Goal: Register for event/course

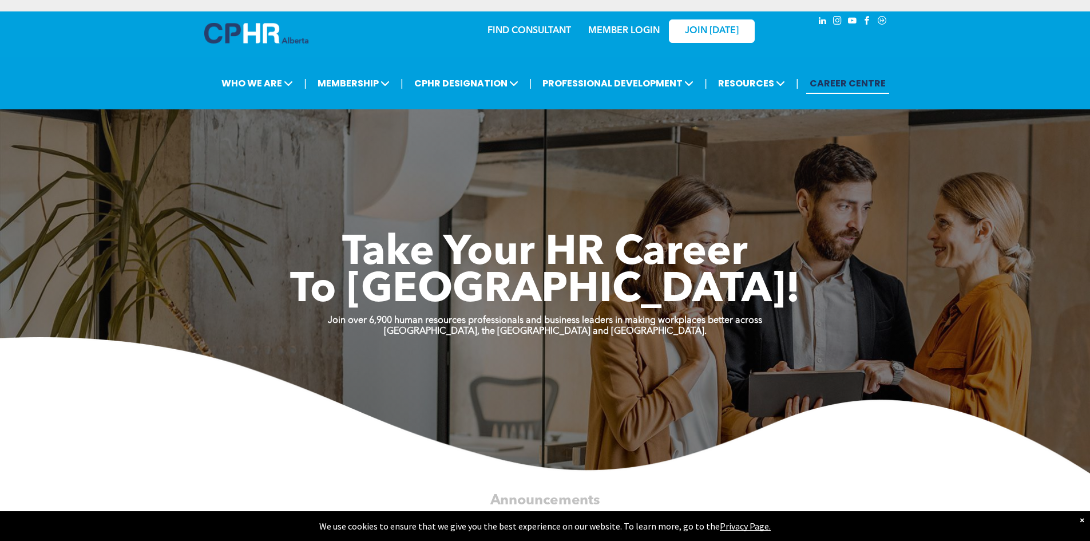
click at [621, 27] on link "MEMBER LOGIN" at bounding box center [624, 30] width 72 height 9
click at [625, 33] on link "MEMBER LOGIN" at bounding box center [624, 30] width 72 height 9
click at [611, 31] on link "MEMBER LOGIN" at bounding box center [624, 30] width 72 height 9
click at [258, 33] on img at bounding box center [256, 33] width 104 height 21
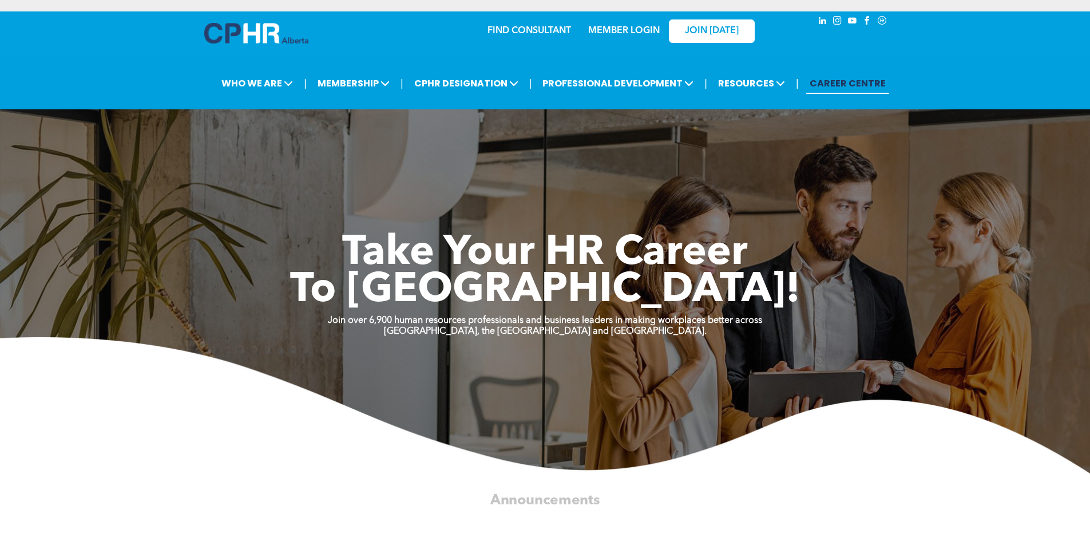
click at [620, 32] on link "MEMBER LOGIN" at bounding box center [624, 30] width 72 height 9
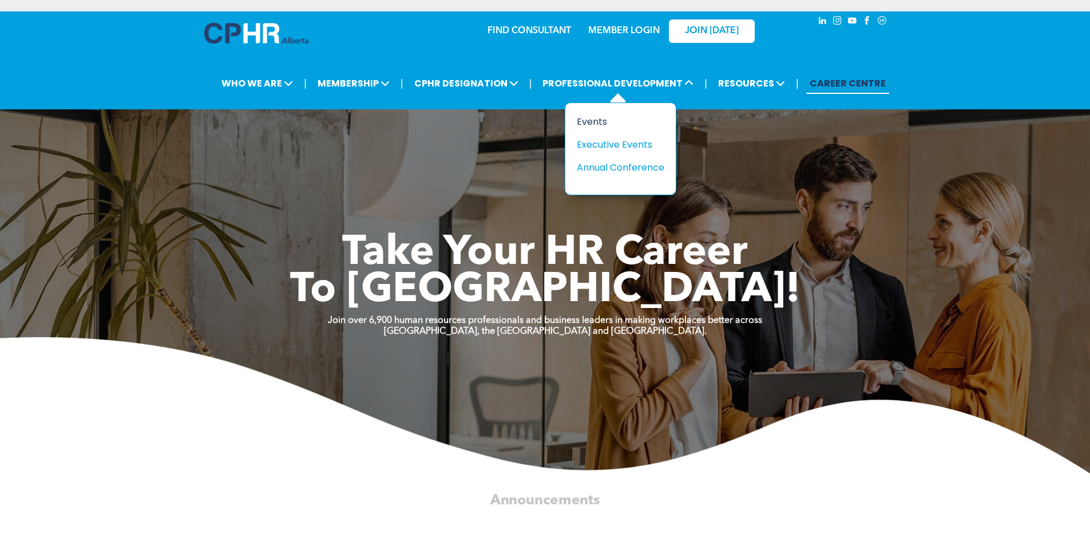
click at [599, 124] on div "Events" at bounding box center [616, 121] width 79 height 14
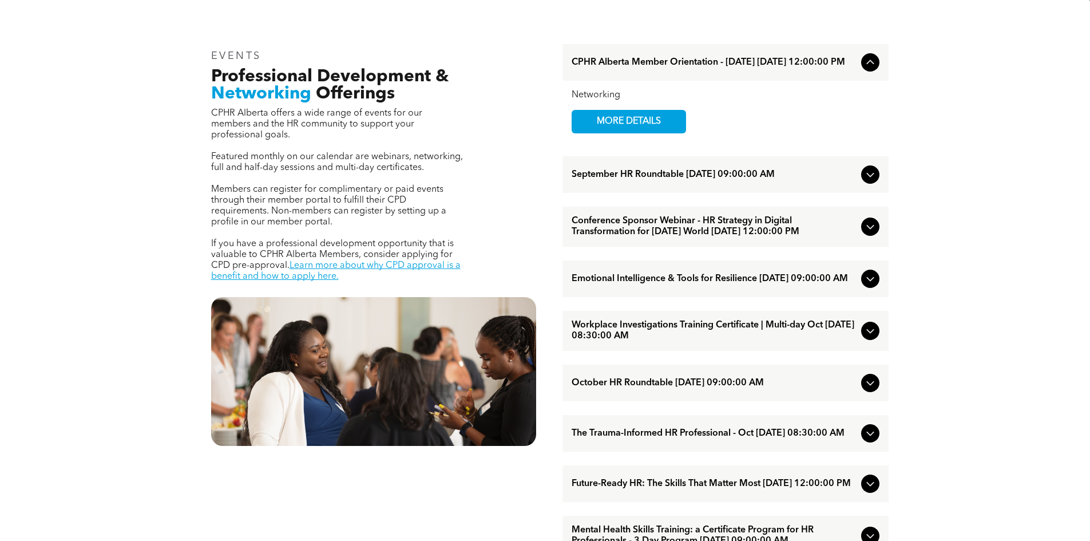
scroll to position [401, 0]
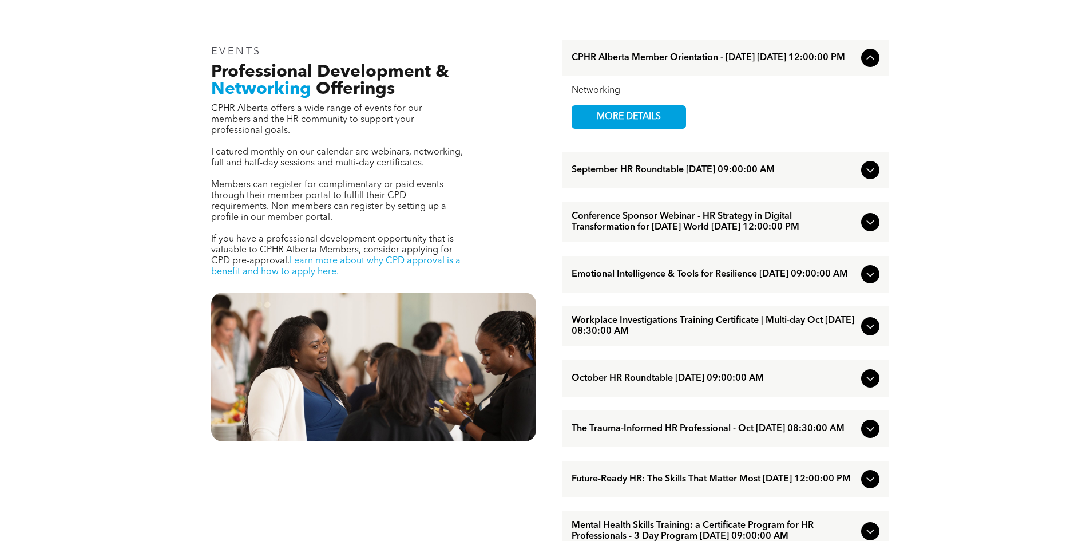
click at [871, 229] on icon at bounding box center [871, 222] width 14 height 14
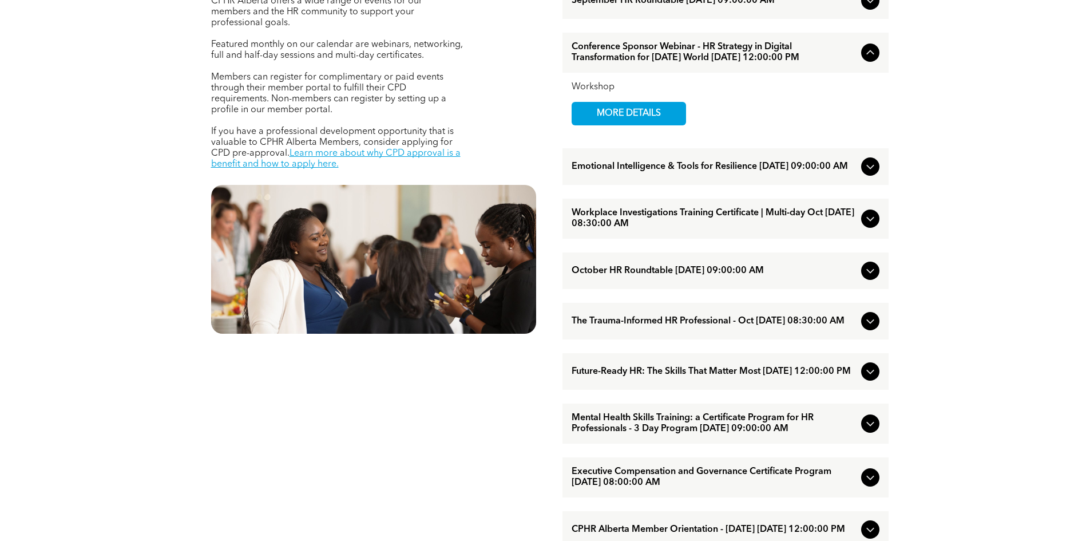
scroll to position [572, 0]
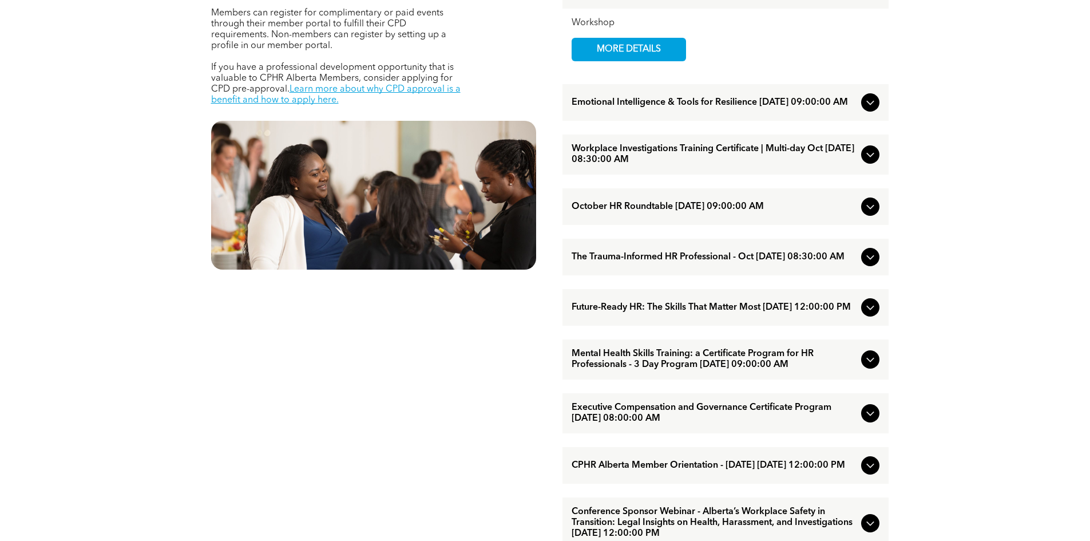
click at [872, 213] on icon at bounding box center [871, 207] width 14 height 14
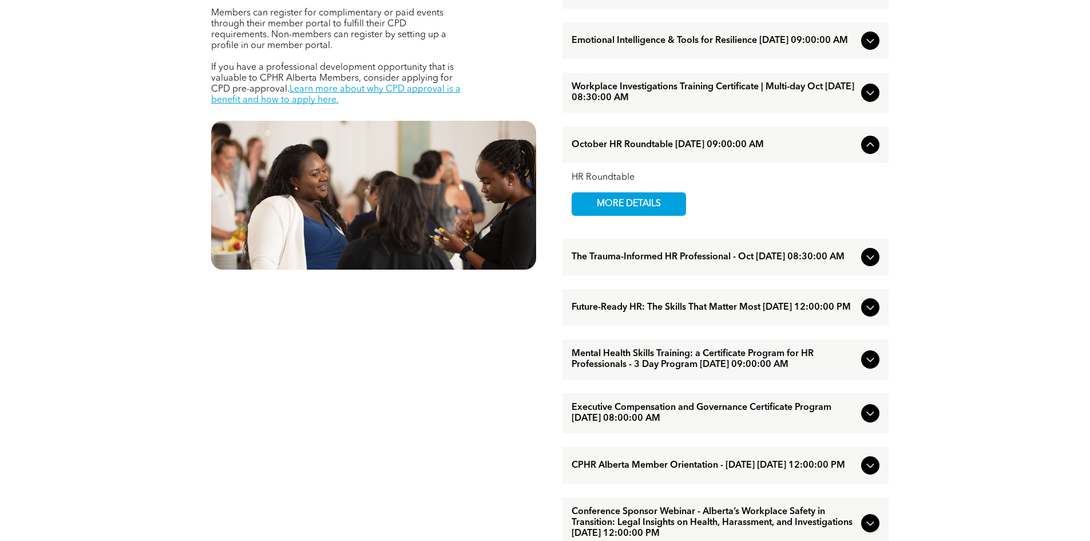
click at [872, 314] on icon at bounding box center [871, 307] width 14 height 14
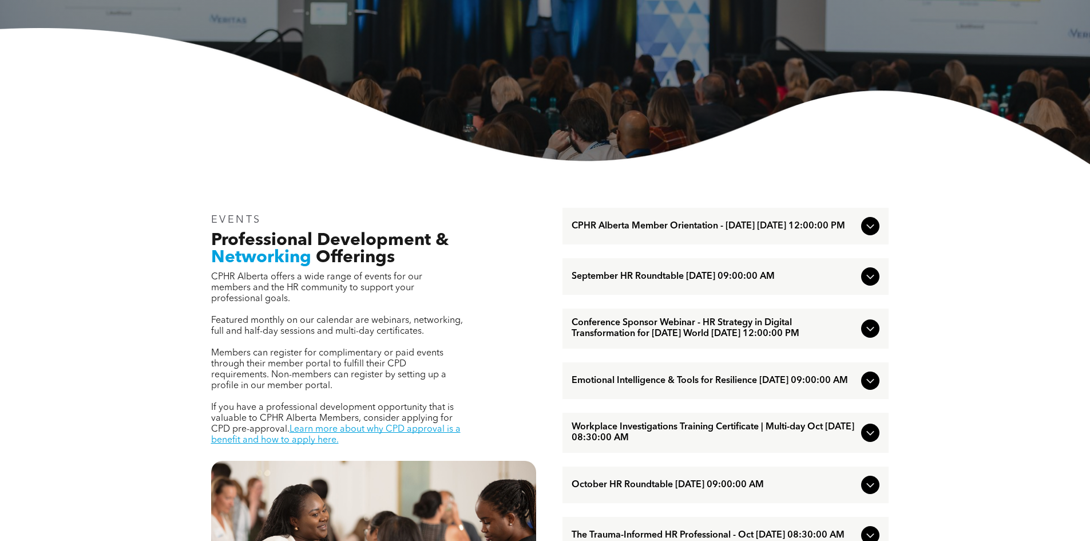
scroll to position [229, 0]
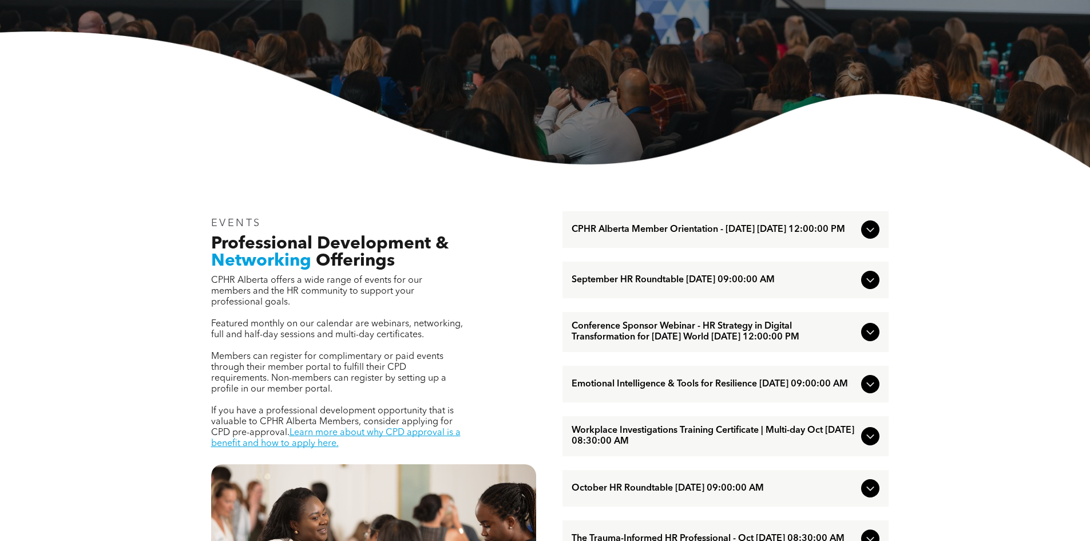
click at [874, 339] on icon at bounding box center [871, 332] width 14 height 14
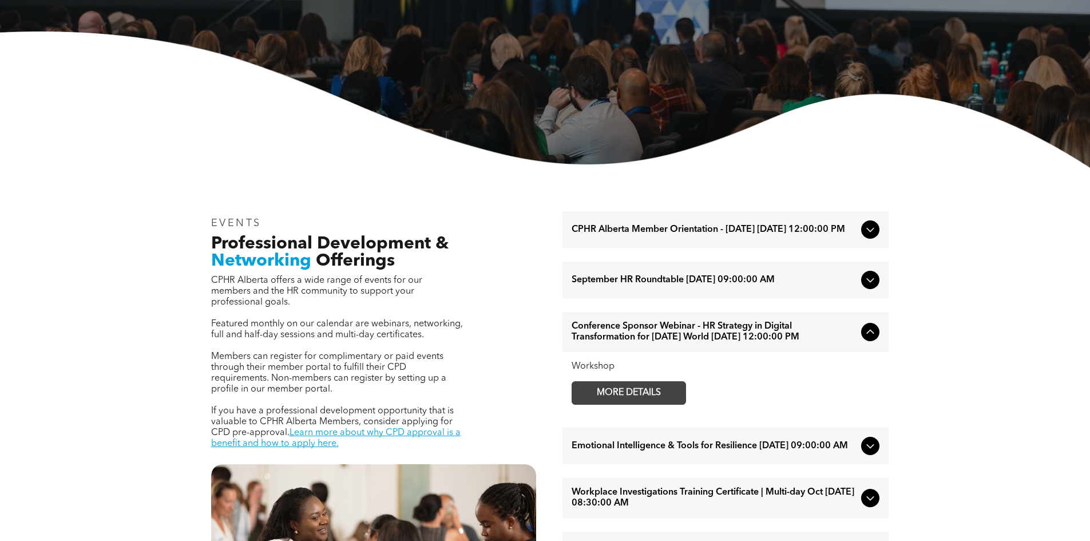
click at [620, 404] on span "MORE DETAILS" at bounding box center [629, 393] width 90 height 22
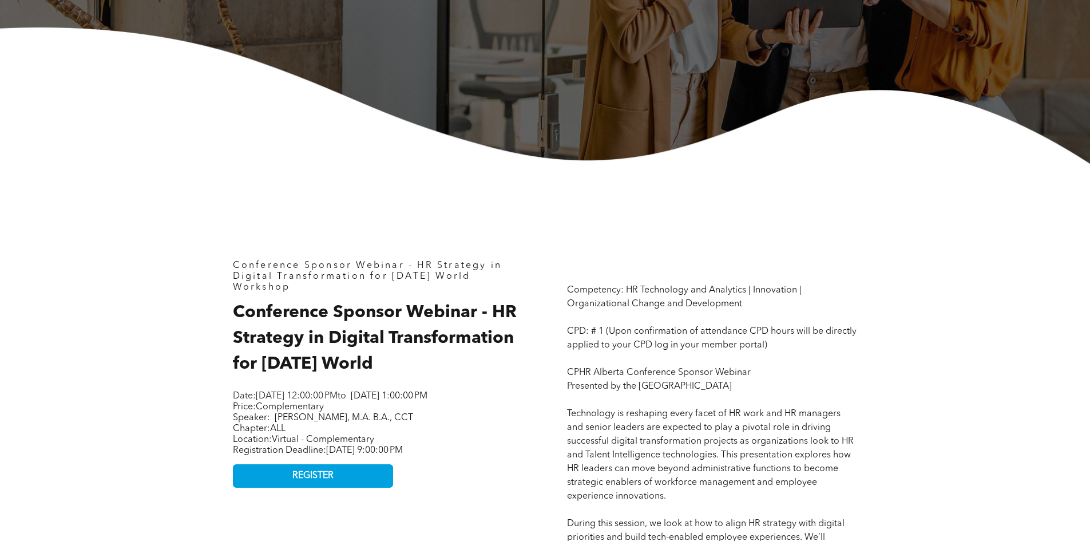
scroll to position [401, 0]
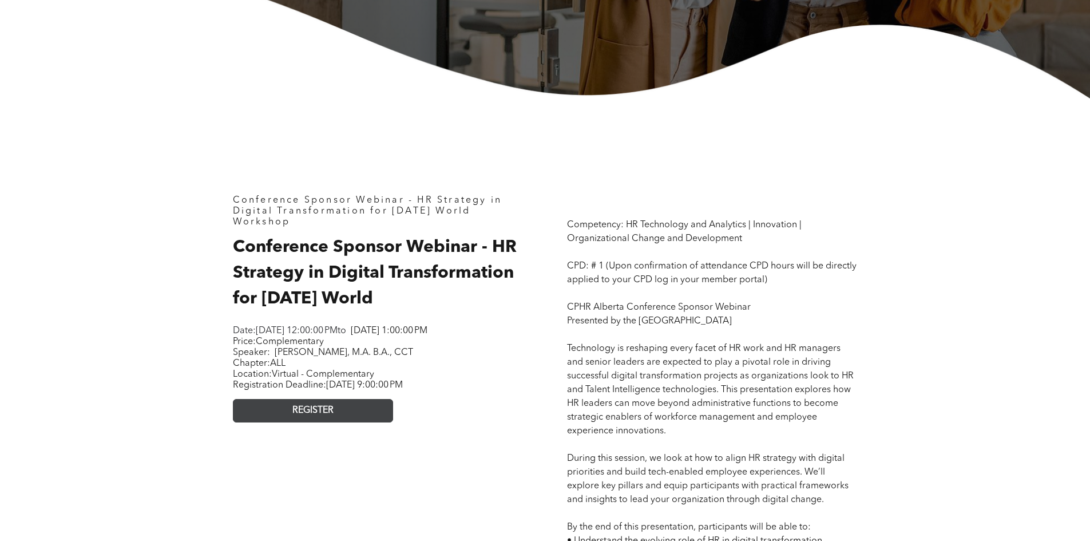
click at [303, 416] on span "REGISTER" at bounding box center [312, 410] width 41 height 11
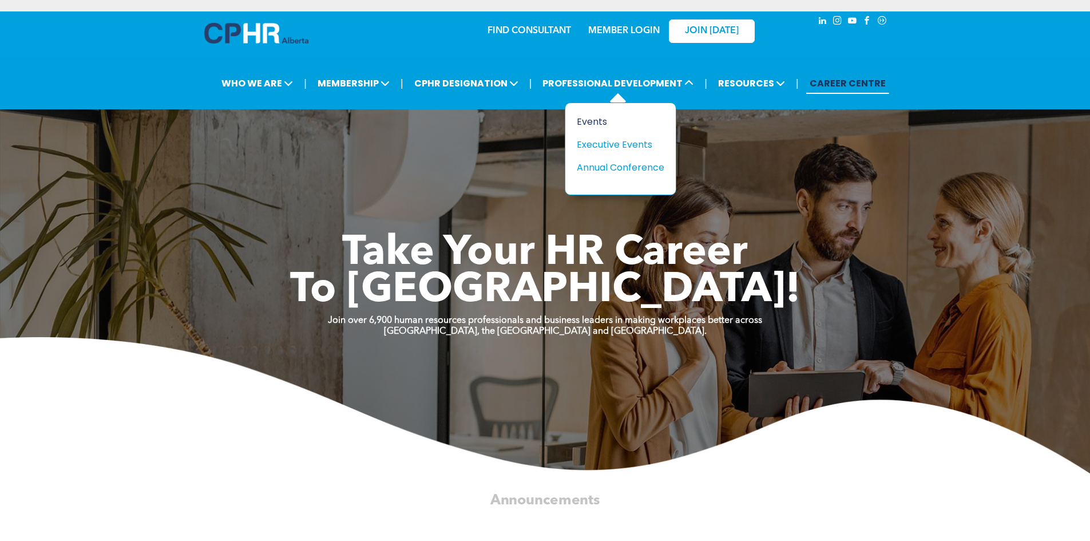
click at [600, 120] on div "Events" at bounding box center [616, 121] width 79 height 14
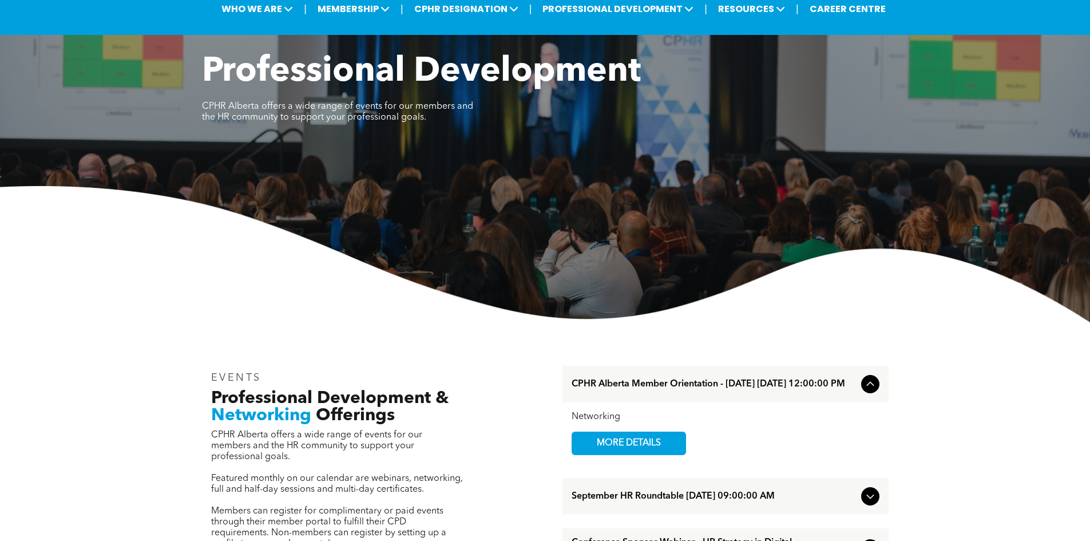
scroll to position [172, 0]
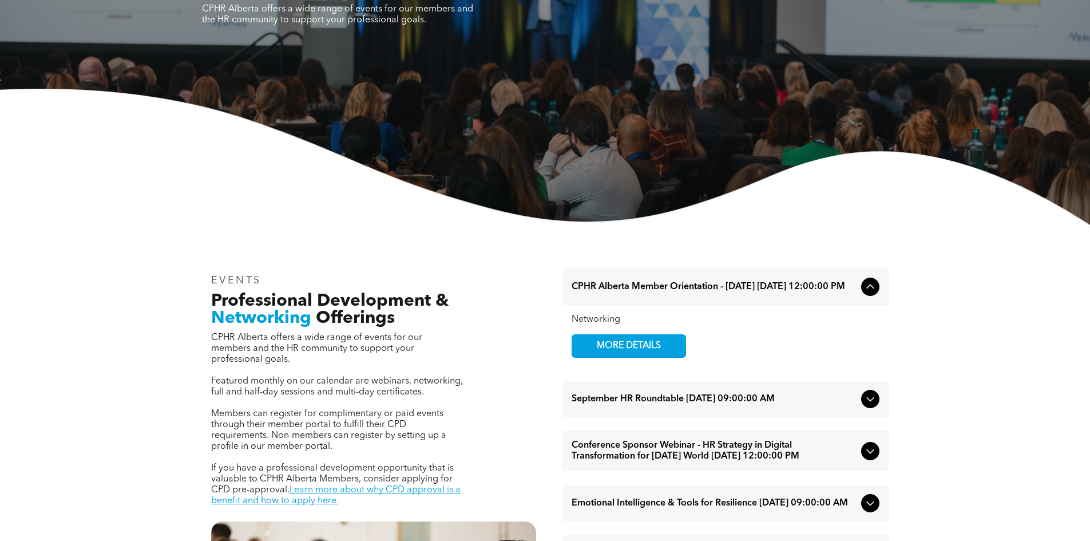
click at [873, 291] on icon at bounding box center [871, 287] width 14 height 14
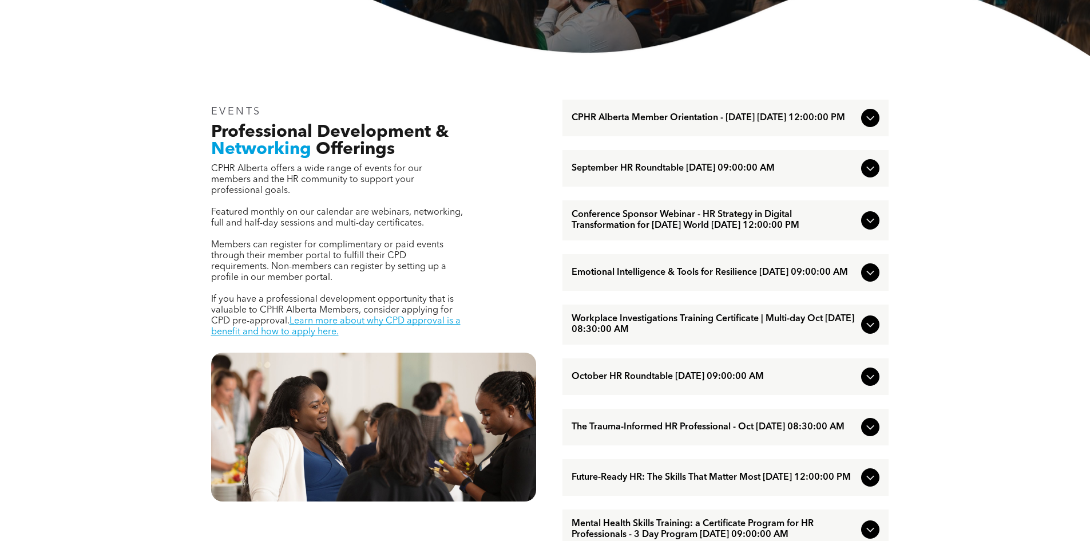
scroll to position [343, 0]
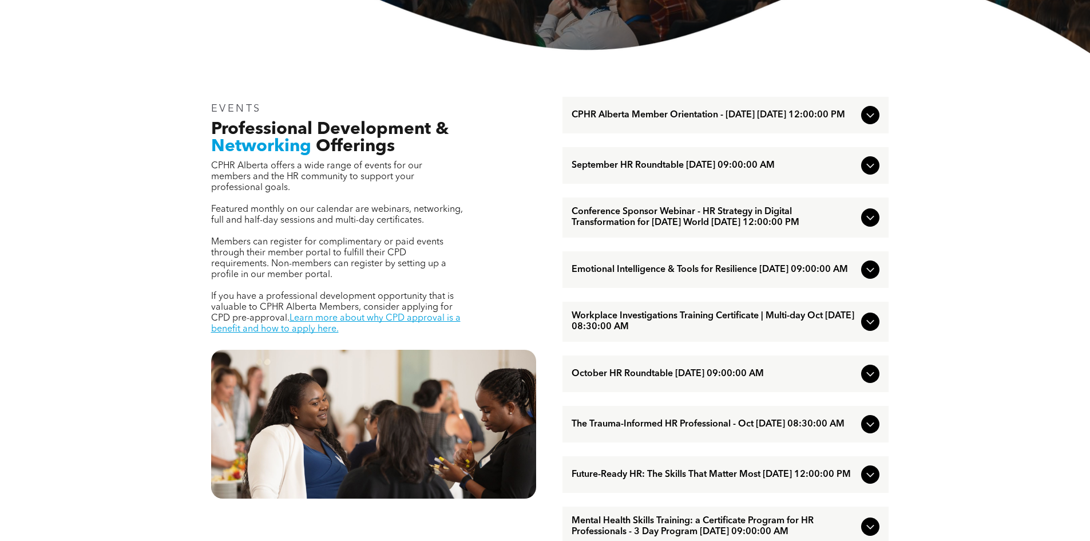
click at [870, 276] on icon at bounding box center [871, 270] width 14 height 14
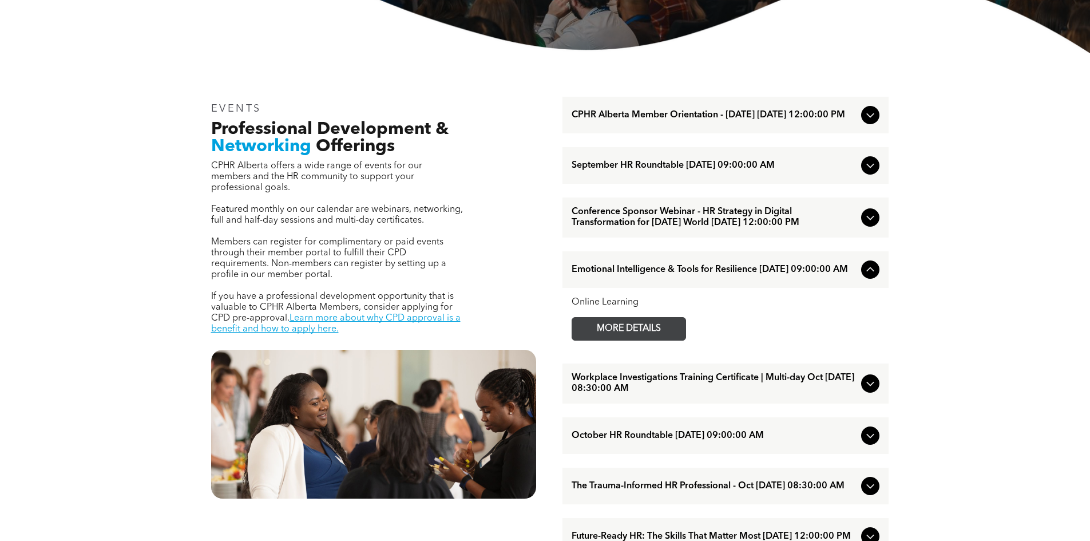
click at [629, 340] on span "MORE DETAILS" at bounding box center [629, 329] width 90 height 22
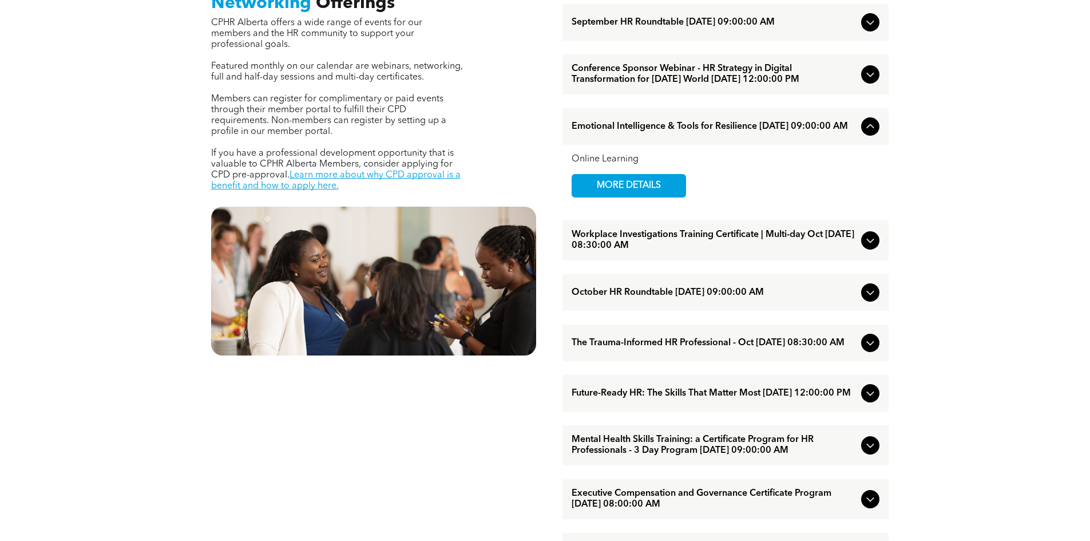
scroll to position [515, 0]
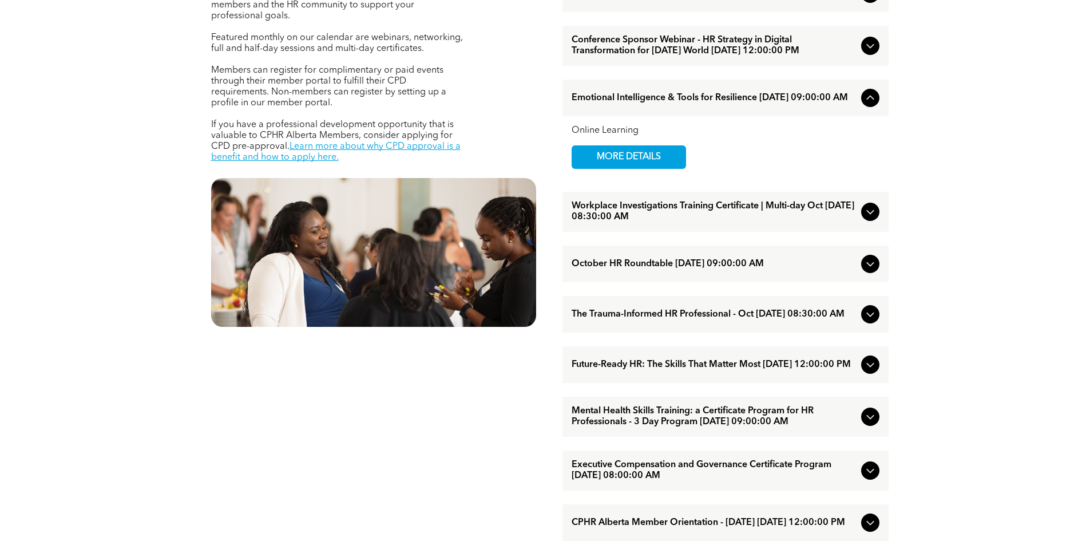
click at [873, 317] on icon at bounding box center [869, 314] width 7 height 5
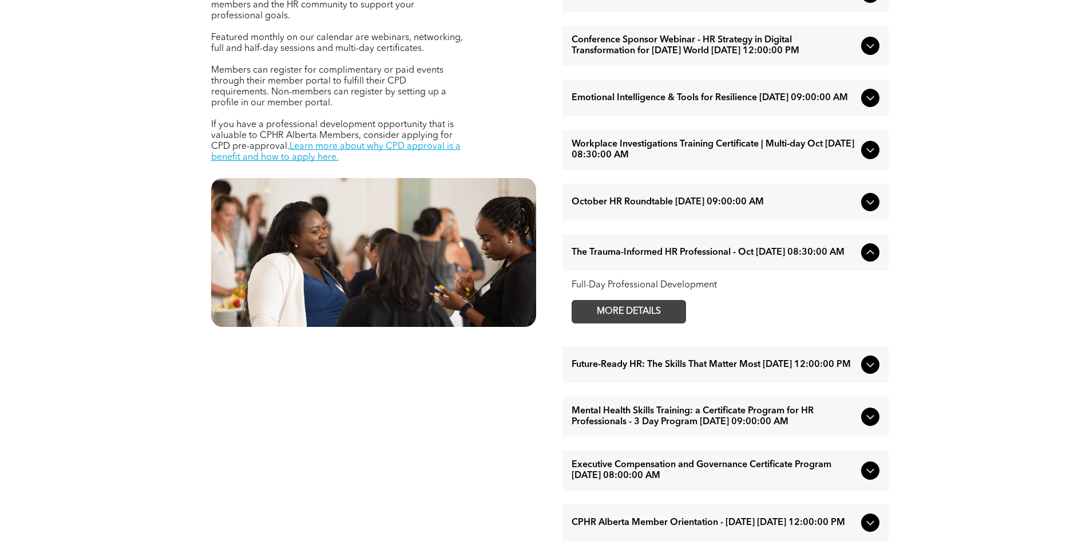
click at [631, 323] on span "MORE DETAILS" at bounding box center [629, 311] width 90 height 22
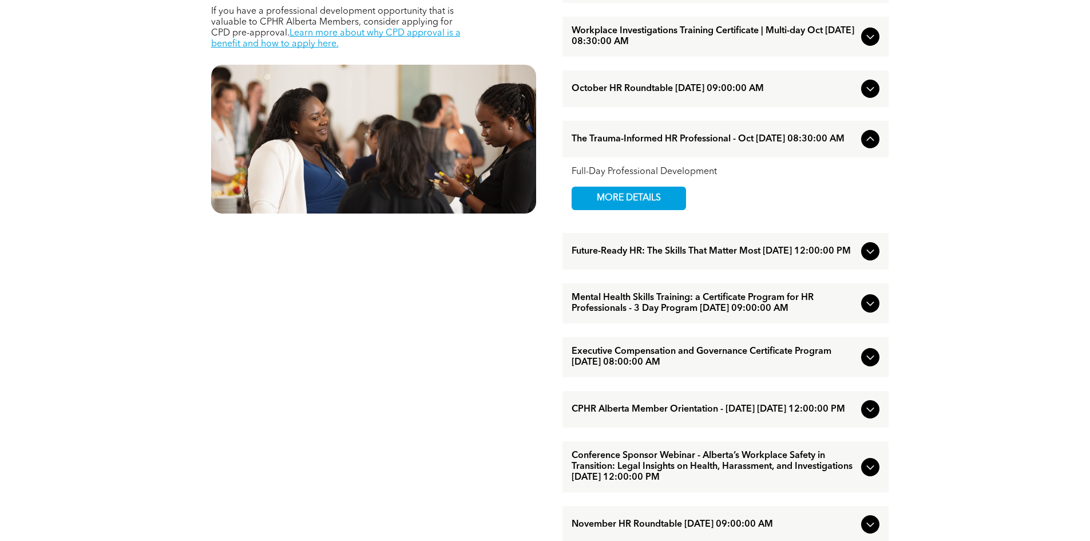
scroll to position [629, 0]
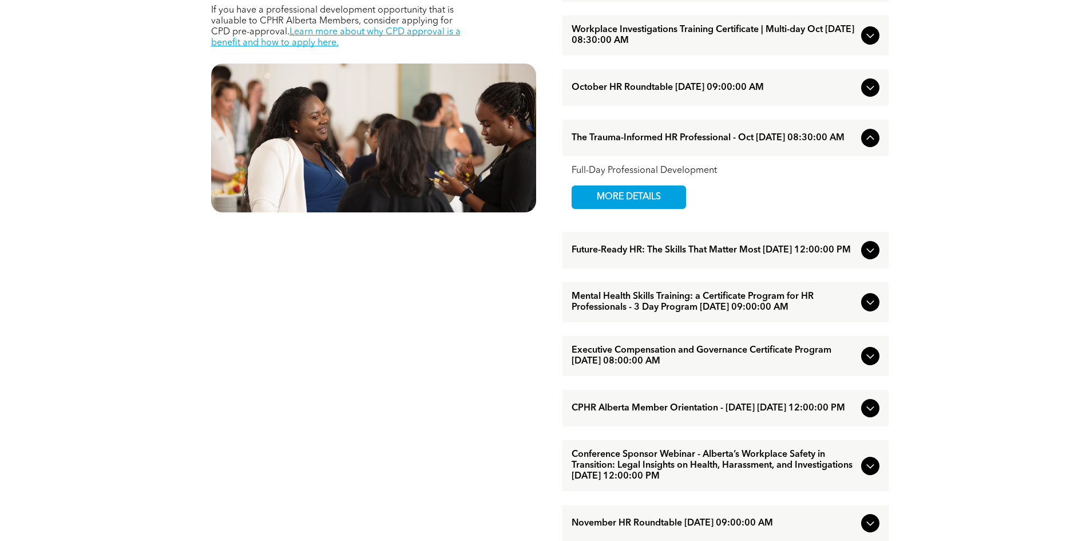
click at [868, 257] on icon at bounding box center [871, 250] width 14 height 14
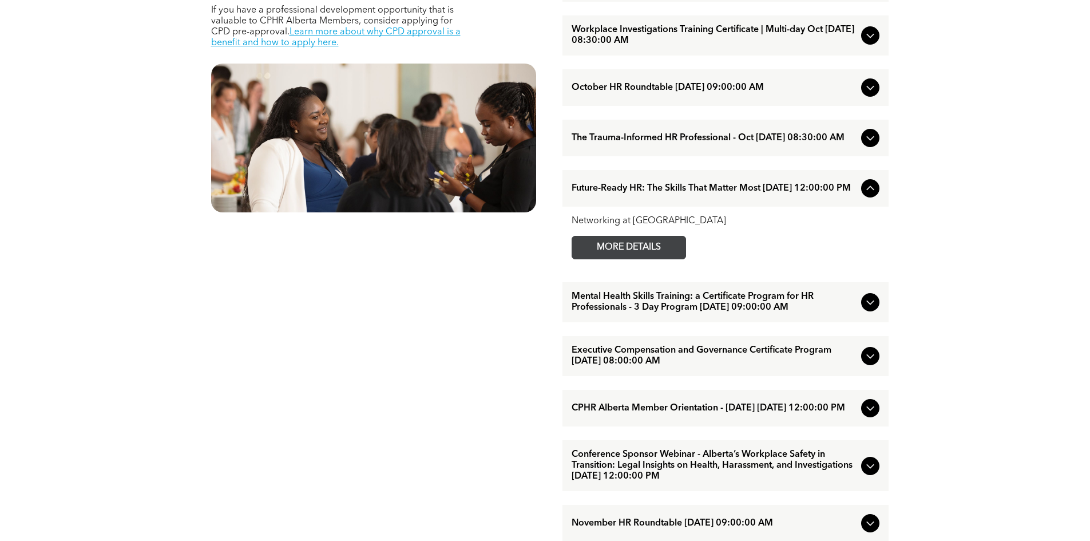
click at [654, 259] on span "MORE DETAILS" at bounding box center [629, 247] width 90 height 22
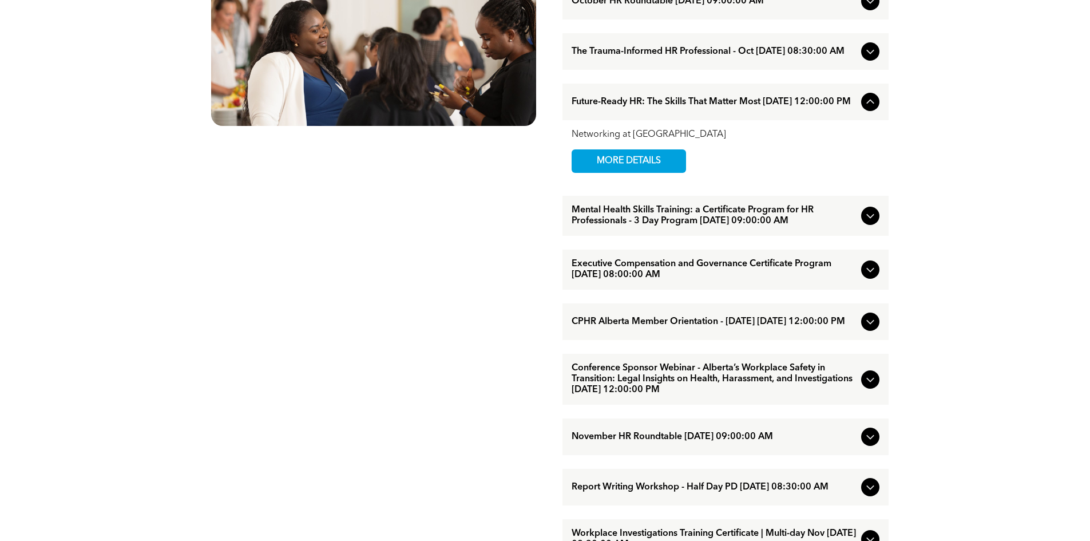
scroll to position [744, 0]
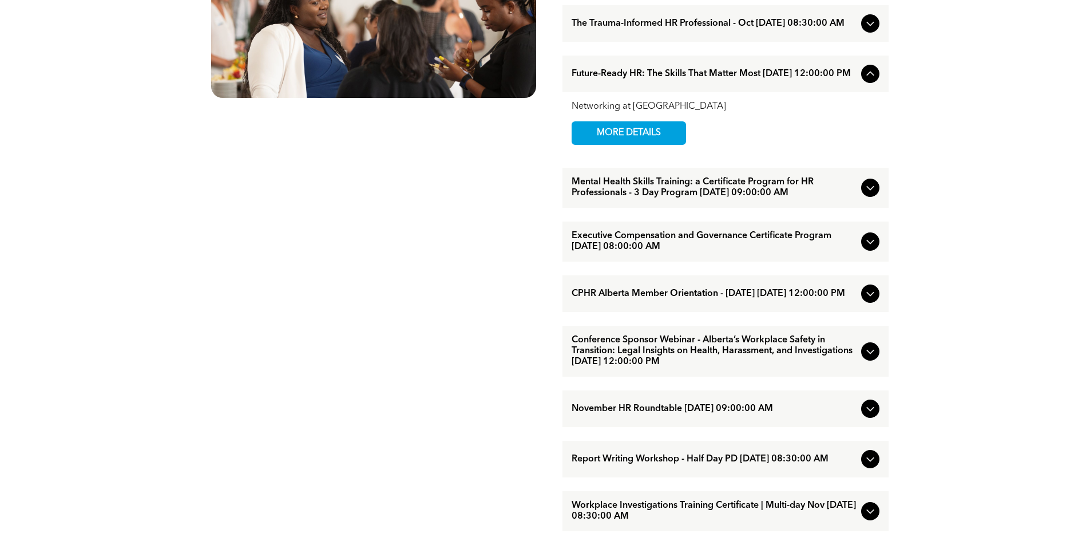
click at [869, 358] on icon at bounding box center [871, 352] width 14 height 14
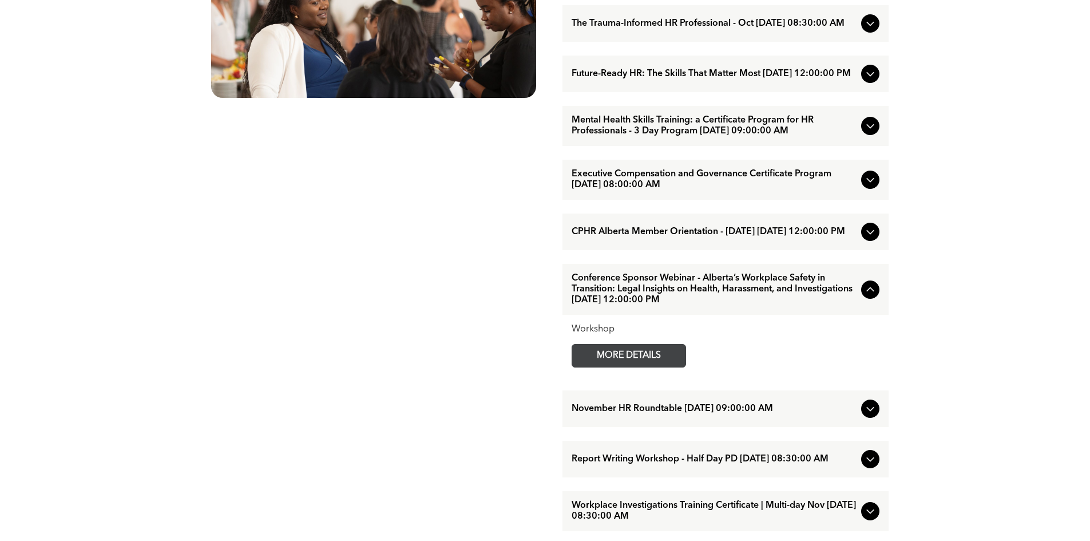
click at [627, 367] on span "MORE DETAILS" at bounding box center [629, 356] width 90 height 22
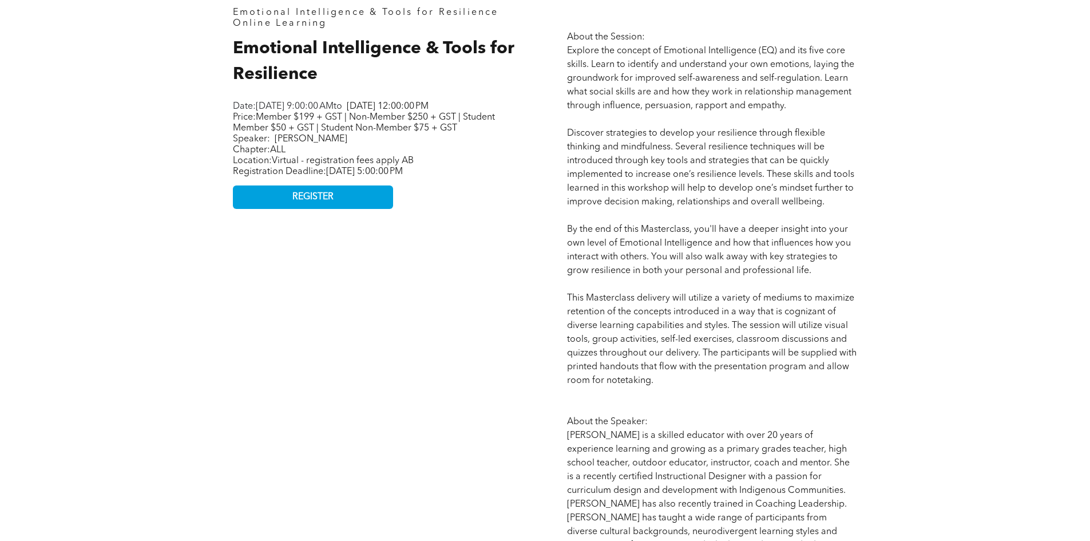
scroll to position [515, 0]
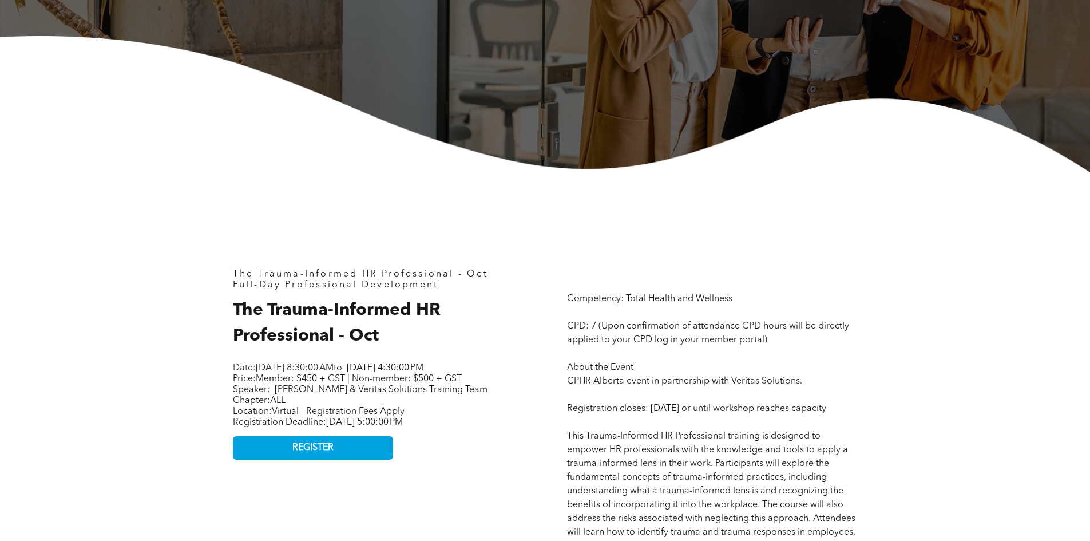
scroll to position [343, 0]
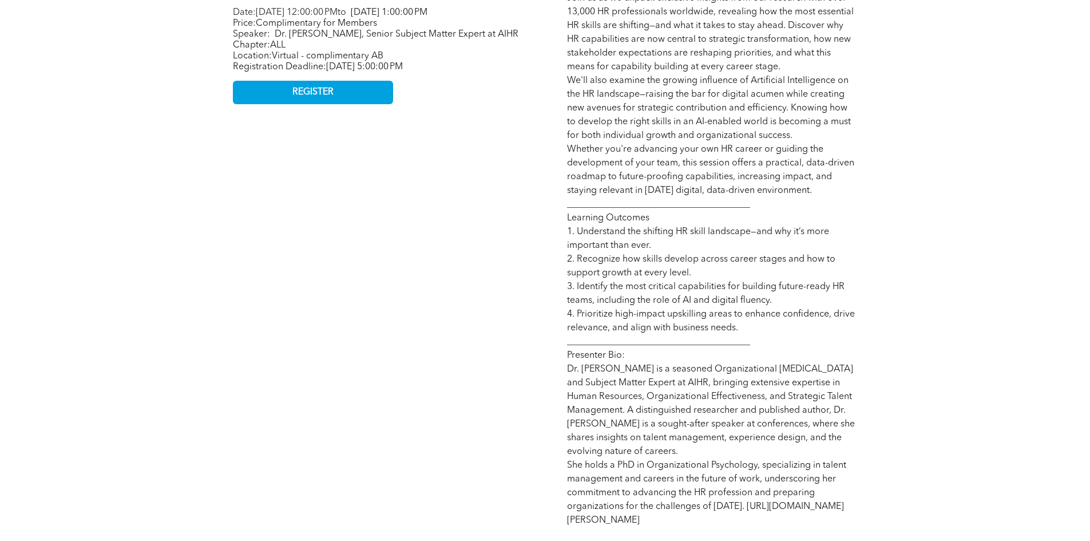
scroll to position [572, 0]
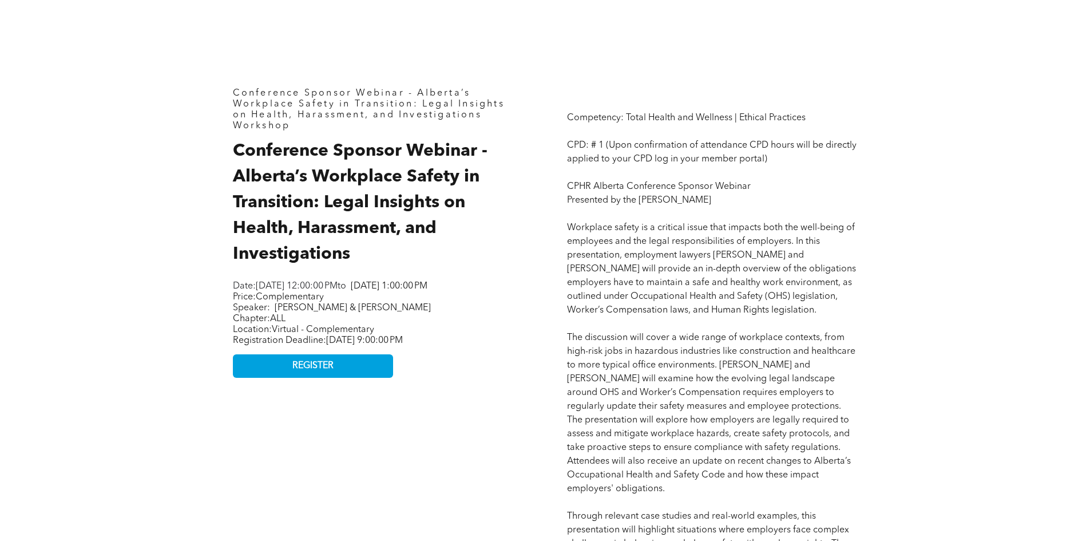
scroll to position [515, 0]
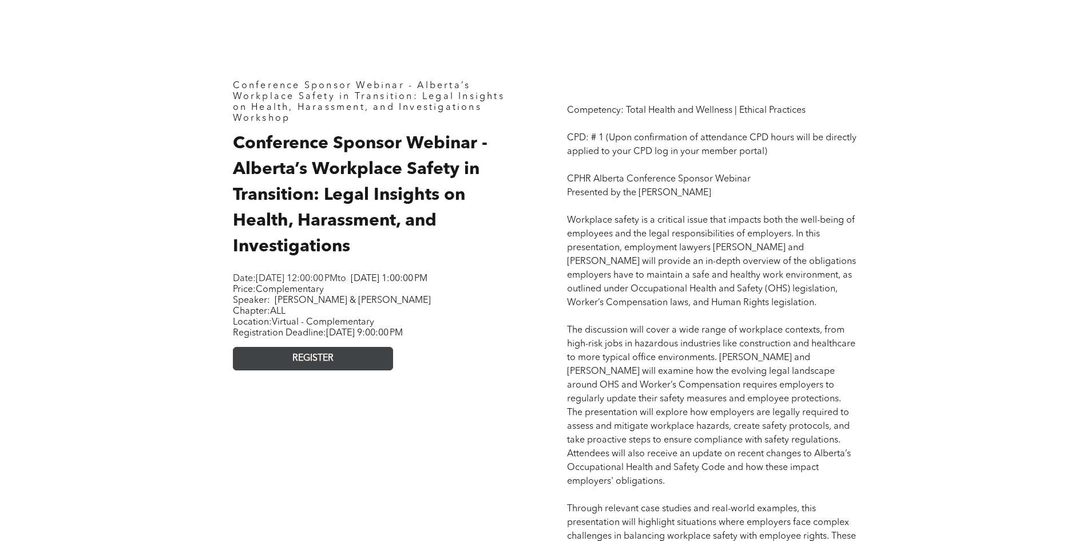
click at [324, 364] on span "REGISTER" at bounding box center [312, 358] width 41 height 11
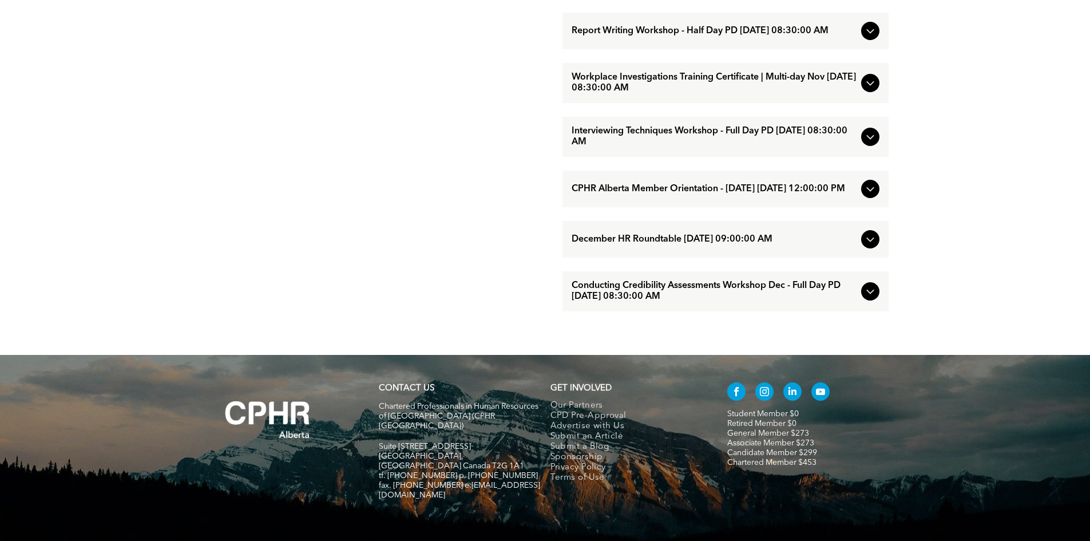
scroll to position [1202, 0]
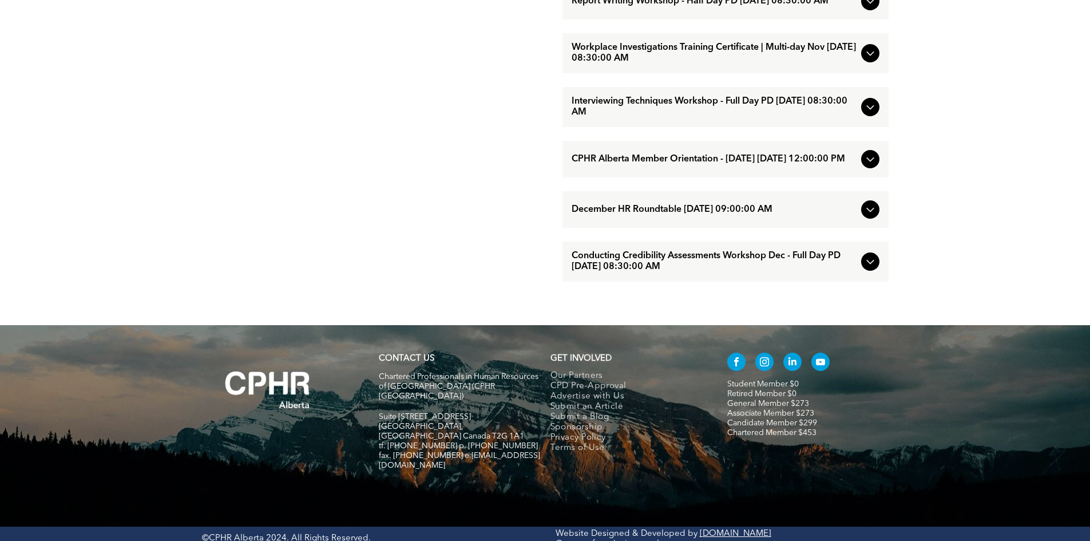
click at [868, 268] on icon at bounding box center [871, 262] width 14 height 14
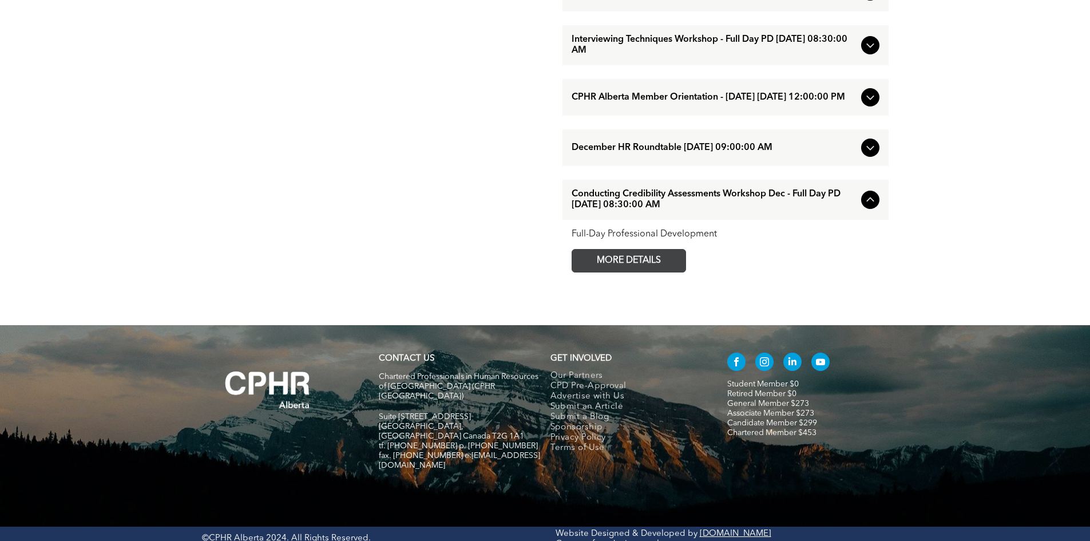
click at [601, 272] on span "MORE DETAILS" at bounding box center [629, 261] width 90 height 22
